Goal: Task Accomplishment & Management: Manage account settings

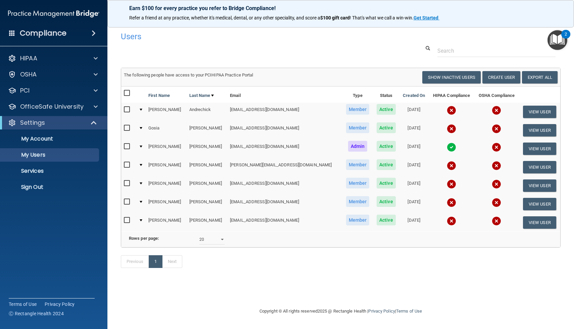
select select "20"
click at [96, 74] on span at bounding box center [96, 74] width 4 height 8
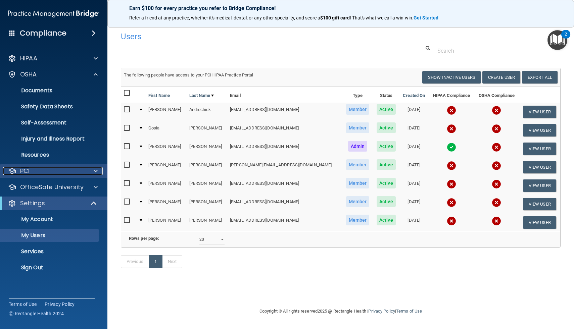
click at [95, 172] on span at bounding box center [96, 171] width 4 height 8
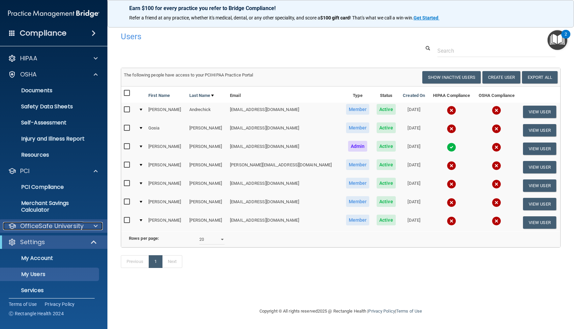
click at [96, 229] on span at bounding box center [96, 226] width 4 height 8
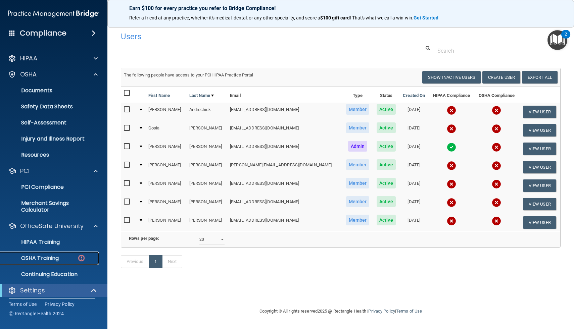
click at [48, 260] on p "OSHA Training" at bounding box center [31, 258] width 54 height 7
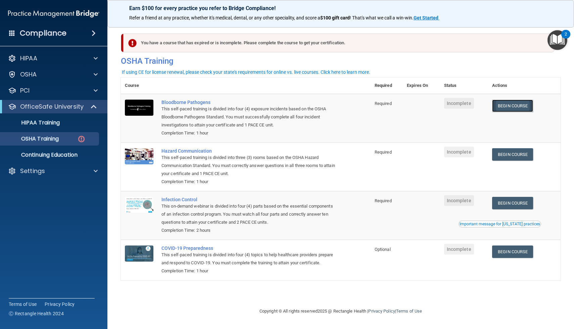
click at [515, 108] on link "Begin Course" at bounding box center [512, 106] width 41 height 12
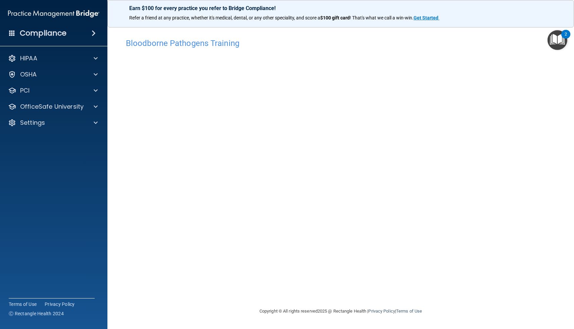
click at [92, 31] on span at bounding box center [94, 33] width 4 height 8
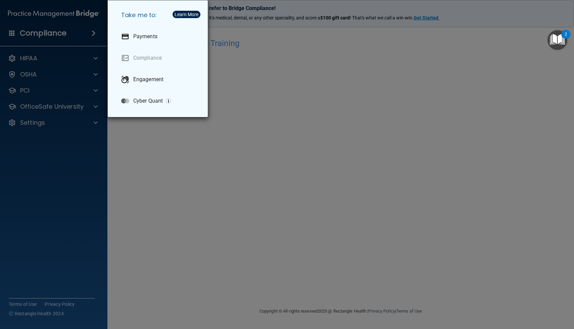
click at [30, 31] on div "Take me to: Payments Compliance Engagement Cyber Quant" at bounding box center [287, 164] width 574 height 329
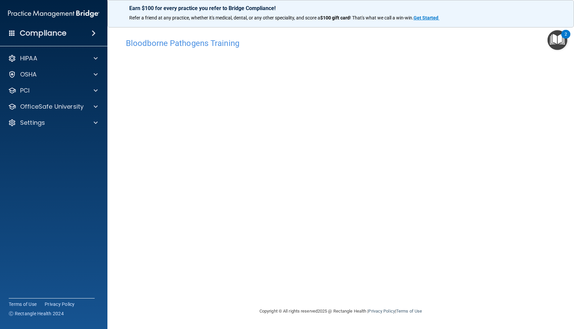
click at [97, 30] on div "Compliance" at bounding box center [53, 33] width 107 height 15
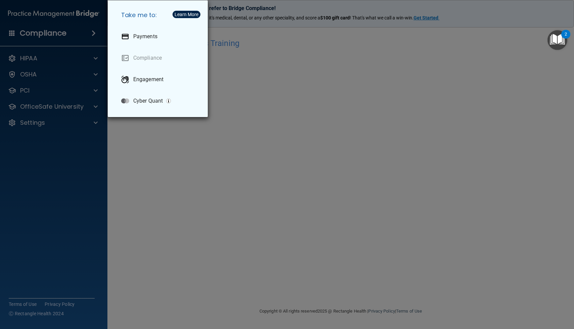
click at [129, 134] on div "Take me to: Payments Compliance Engagement Cyber Quant" at bounding box center [287, 164] width 574 height 329
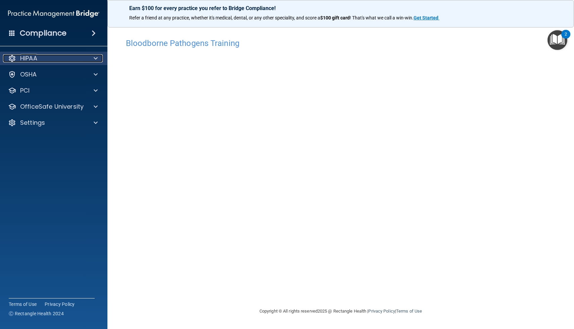
click at [59, 61] on div "HIPAA" at bounding box center [44, 58] width 83 height 8
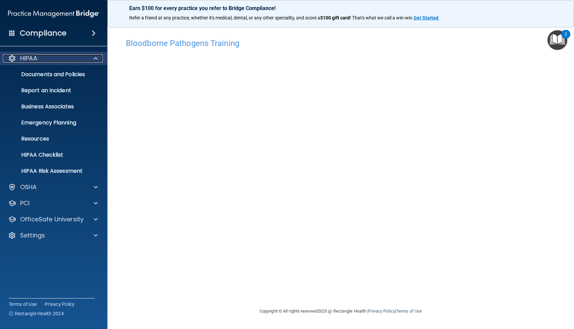
click at [60, 60] on div "HIPAA" at bounding box center [44, 58] width 83 height 8
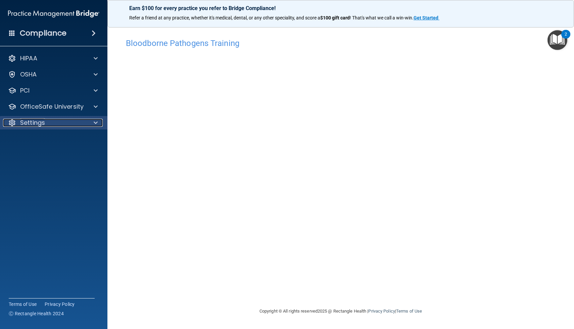
click at [60, 126] on div "Settings" at bounding box center [44, 123] width 83 height 8
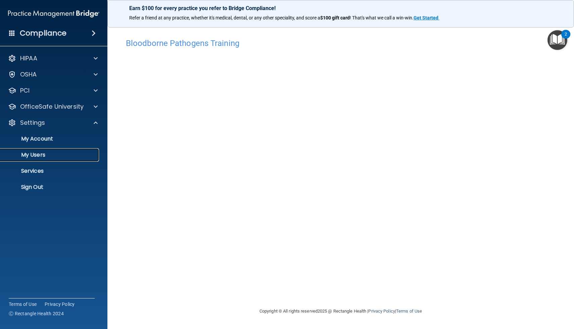
click at [39, 153] on p "My Users" at bounding box center [50, 155] width 92 height 7
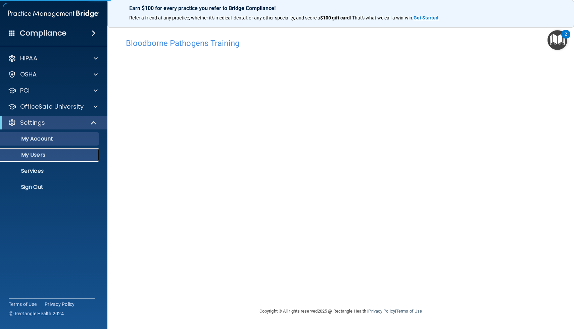
select select "20"
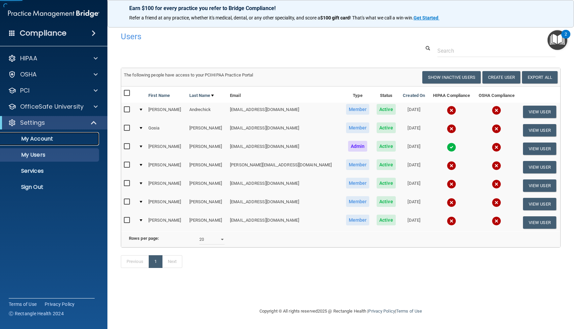
click at [49, 142] on p "My Account" at bounding box center [50, 139] width 92 height 7
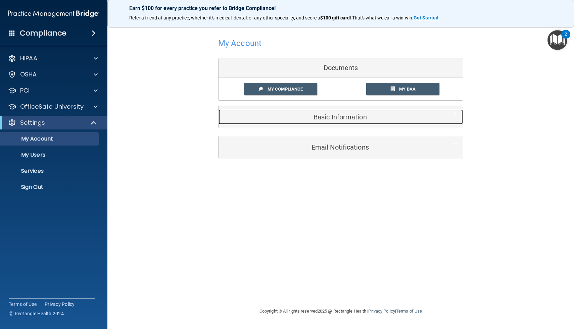
click at [336, 123] on div "Basic Information" at bounding box center [331, 116] width 224 height 15
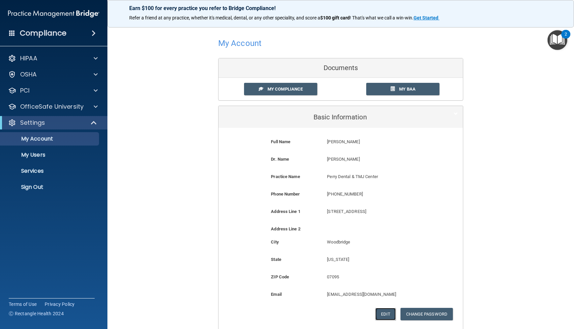
click at [389, 312] on button "Edit" at bounding box center [385, 314] width 20 height 12
select select "30"
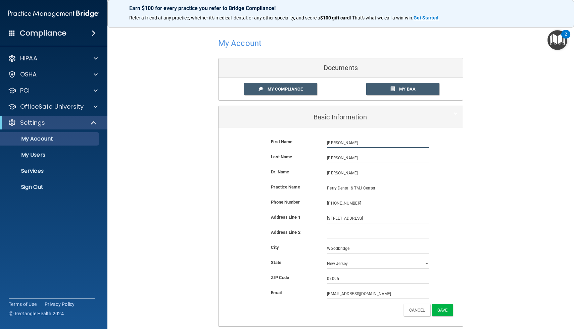
click at [355, 146] on input "[PERSON_NAME]" at bounding box center [378, 143] width 102 height 10
type input "M"
type input "[PERSON_NAME]"
click at [445, 312] on button "Save" at bounding box center [442, 310] width 21 height 12
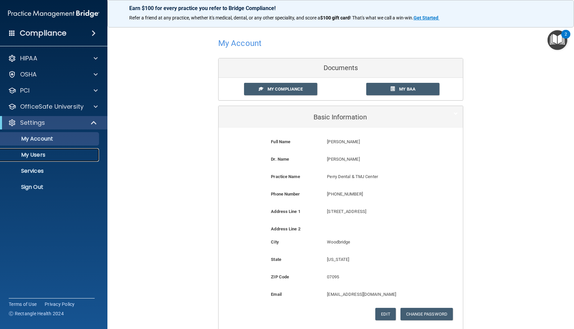
click at [29, 152] on p "My Users" at bounding box center [50, 155] width 92 height 7
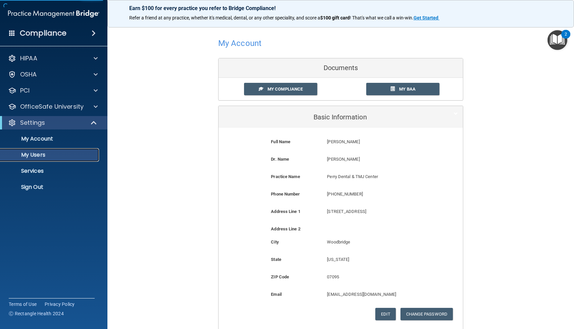
select select "20"
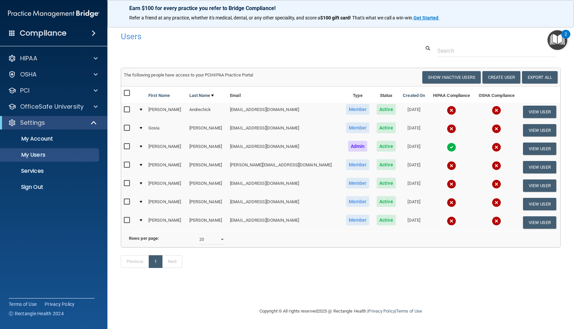
click at [127, 165] on input "checkbox" at bounding box center [128, 164] width 8 height 5
checkbox input "true"
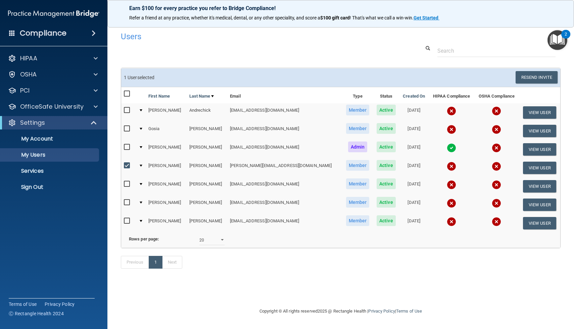
click at [145, 167] on td at bounding box center [141, 168] width 10 height 18
click at [532, 170] on button "View User" at bounding box center [539, 168] width 33 height 12
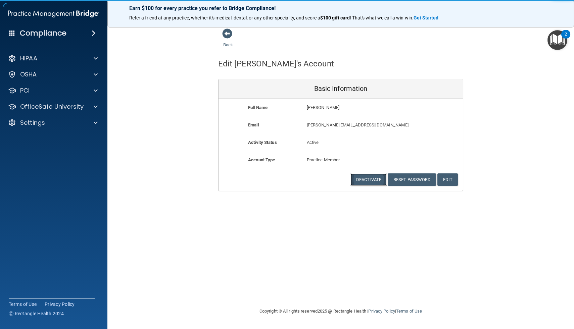
click at [366, 178] on button "Deactivate" at bounding box center [368, 180] width 36 height 12
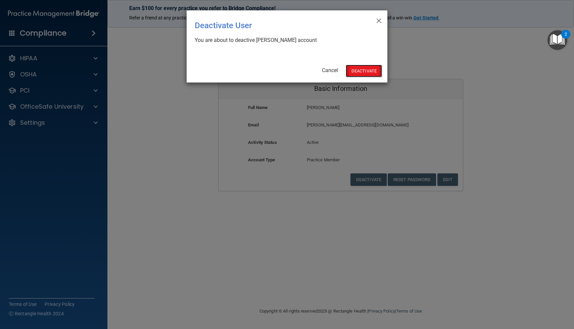
click at [362, 70] on button "Deactivate" at bounding box center [364, 71] width 36 height 12
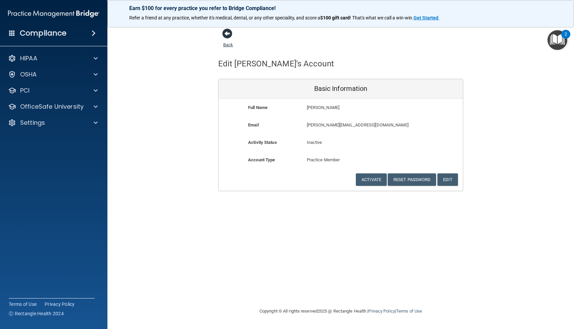
click at [228, 36] on span at bounding box center [227, 34] width 10 height 10
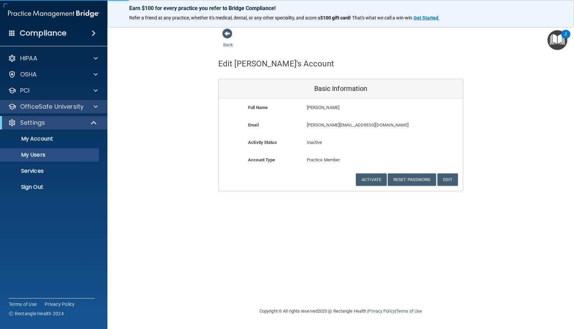
select select "20"
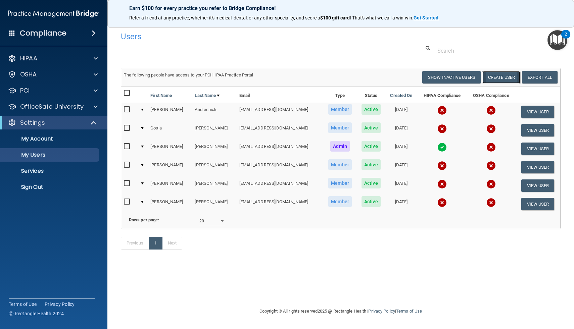
click at [493, 79] on button "Create User" at bounding box center [501, 77] width 38 height 12
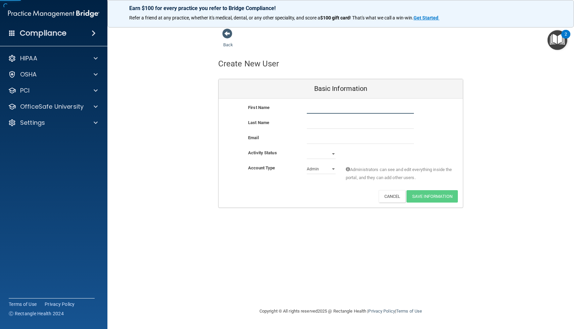
click at [344, 113] on input "text" at bounding box center [360, 109] width 107 height 10
type input "[PERSON_NAME]"
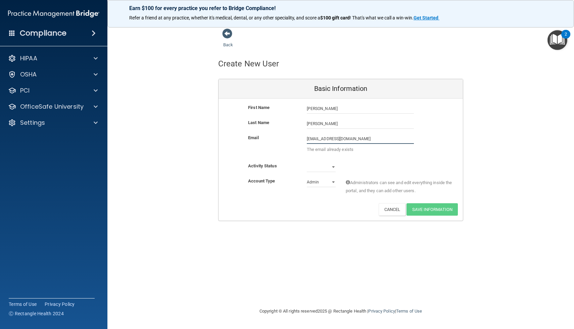
drag, startPoint x: 317, startPoint y: 140, endPoint x: 279, endPoint y: 139, distance: 37.9
click at [279, 139] on div "Email office@perrydentaltmj.com office@perrydentaltmj.com The email already exi…" at bounding box center [341, 145] width 244 height 23
type input "drchris@perrydentaltmj.com"
click at [336, 166] on div "First Name Christopher Perry Christopher Last Name Perry Email drchris@perryden…" at bounding box center [341, 160] width 244 height 122
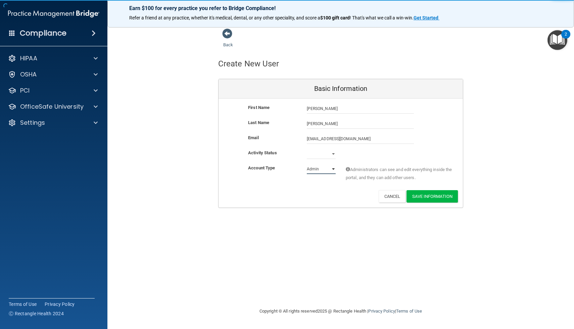
click at [332, 171] on select "Admin Member" at bounding box center [321, 169] width 29 height 10
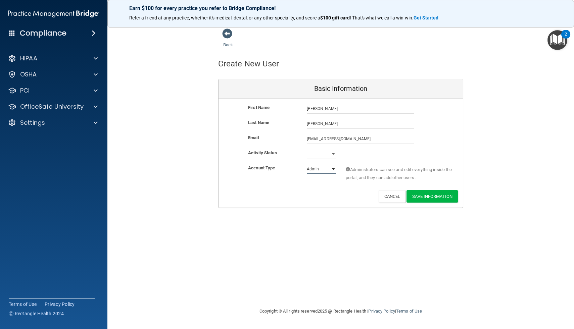
select select "practice_member"
click at [307, 164] on select "Admin Member" at bounding box center [321, 169] width 29 height 10
click at [338, 153] on div "Active Inactive" at bounding box center [321, 154] width 39 height 10
click at [332, 153] on select "Active Inactive" at bounding box center [321, 154] width 29 height 10
select select "active"
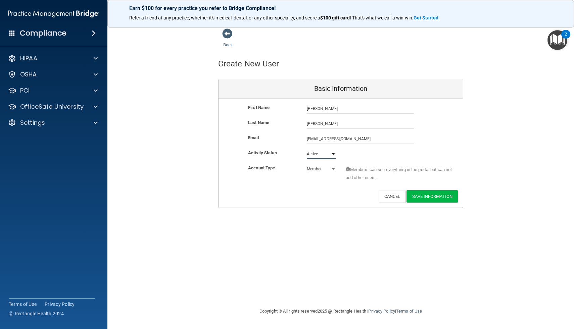
click at [307, 149] on select "Active Inactive" at bounding box center [321, 154] width 29 height 10
click at [420, 196] on button "Save Information" at bounding box center [431, 196] width 51 height 12
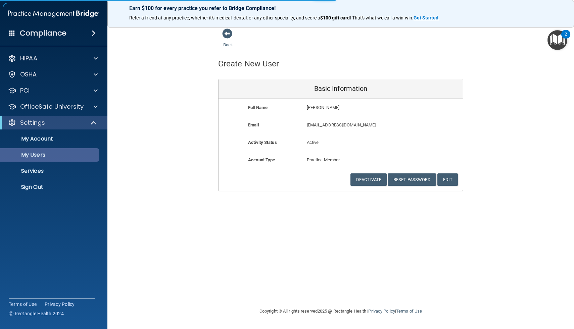
select select "20"
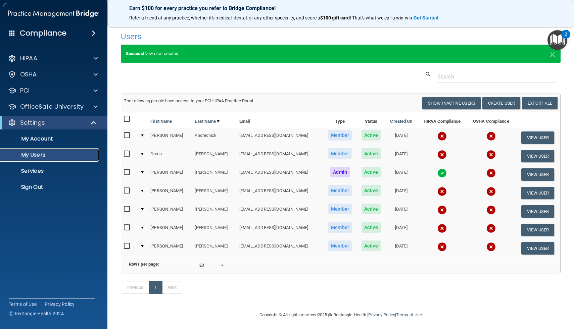
click at [38, 153] on p "My Users" at bounding box center [50, 155] width 92 height 7
select select "20"
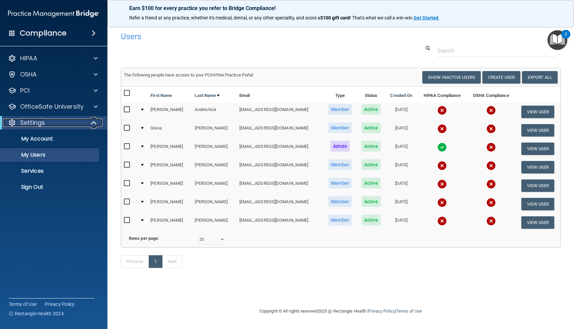
click at [87, 124] on div at bounding box center [94, 123] width 16 height 8
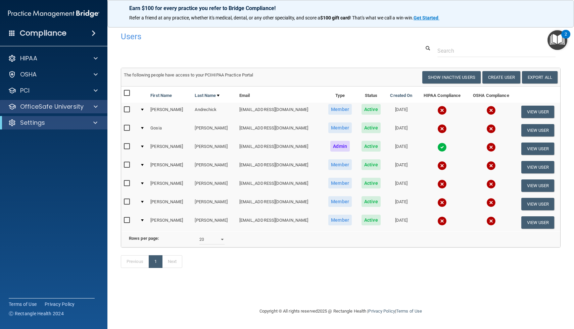
click at [94, 111] on div "OfficeSafe University" at bounding box center [54, 106] width 108 height 13
click at [94, 119] on span at bounding box center [95, 123] width 4 height 8
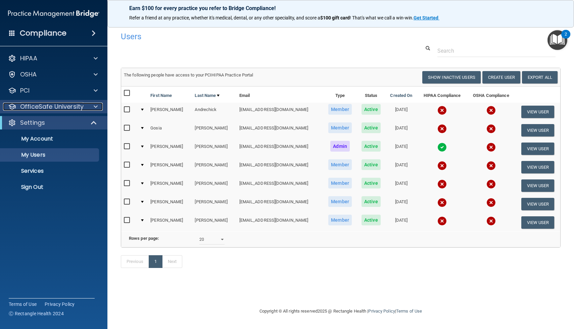
click at [60, 106] on p "OfficeSafe University" at bounding box center [51, 107] width 63 height 8
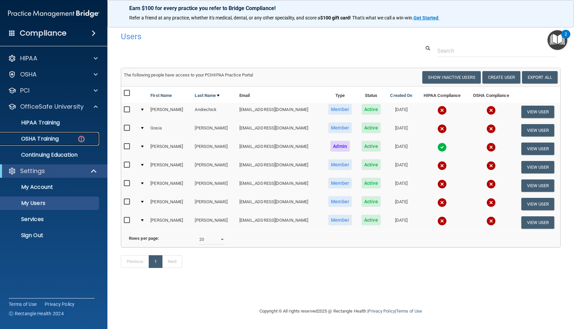
click at [52, 138] on p "OSHA Training" at bounding box center [31, 139] width 54 height 7
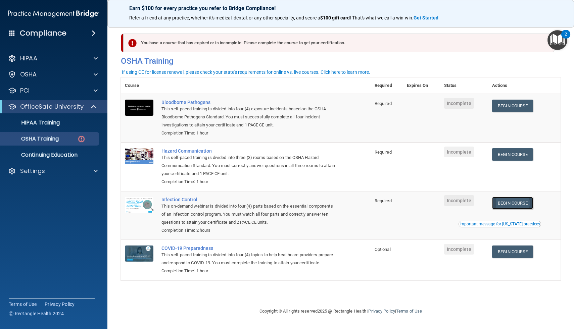
click at [505, 202] on link "Begin Course" at bounding box center [512, 203] width 41 height 12
